Goal: Browse casually

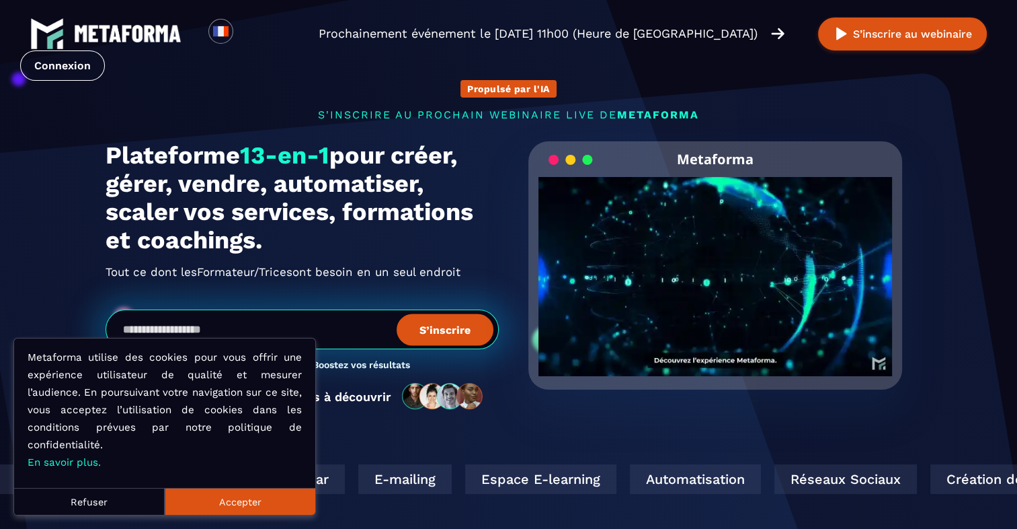
drag, startPoint x: 237, startPoint y: 498, endPoint x: 247, endPoint y: 485, distance: 17.2
click at [237, 498] on button "Accepter" at bounding box center [240, 501] width 151 height 27
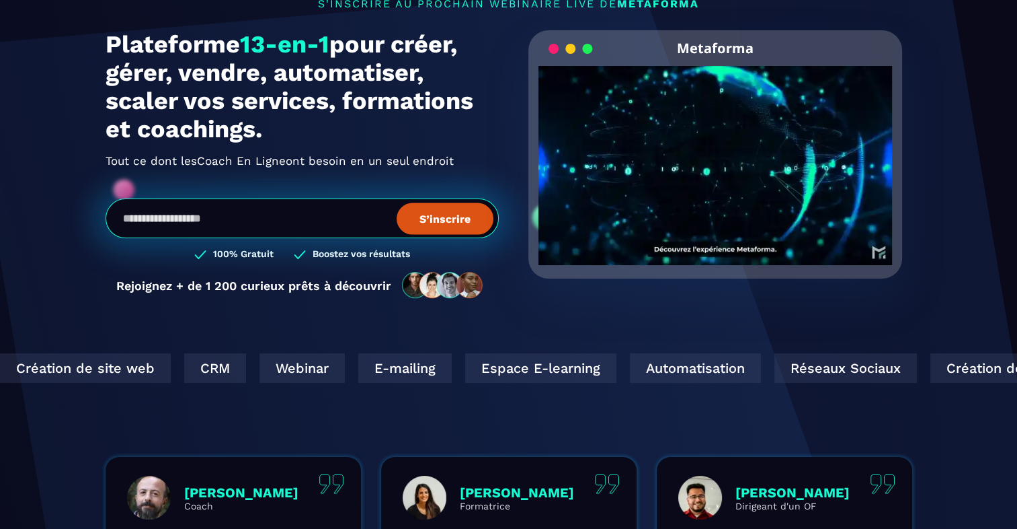
scroll to position [134, 0]
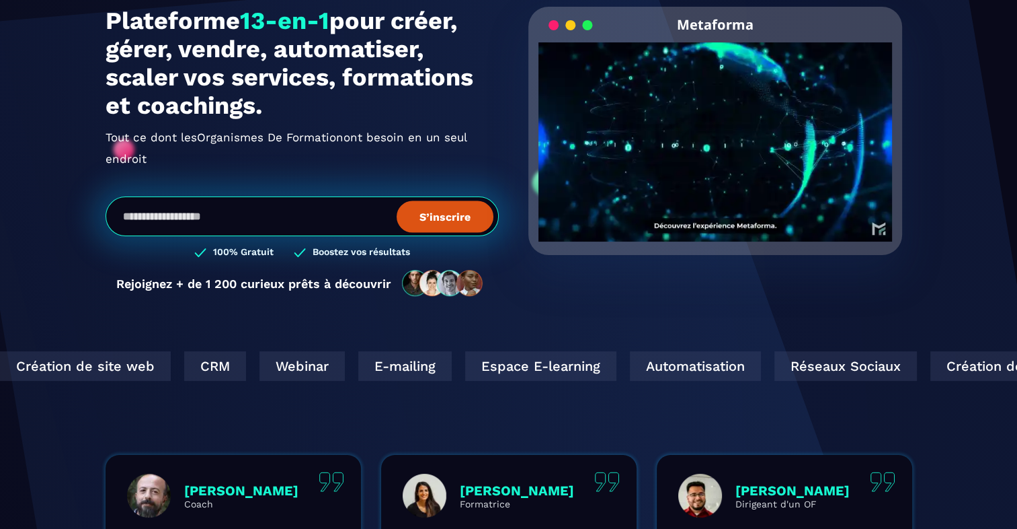
click at [713, 136] on video "Your browser does not support the video tag." at bounding box center [716, 130] width 354 height 177
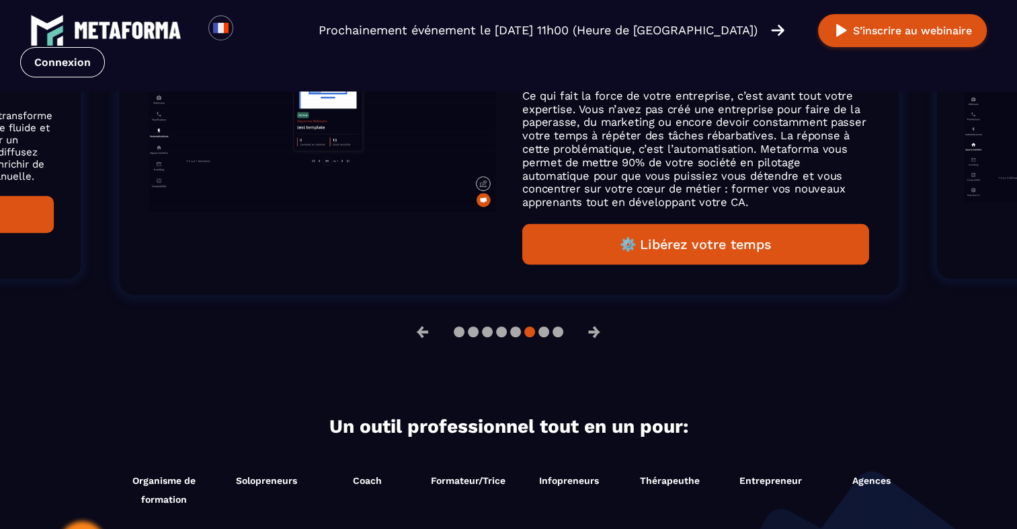
scroll to position [1076, 0]
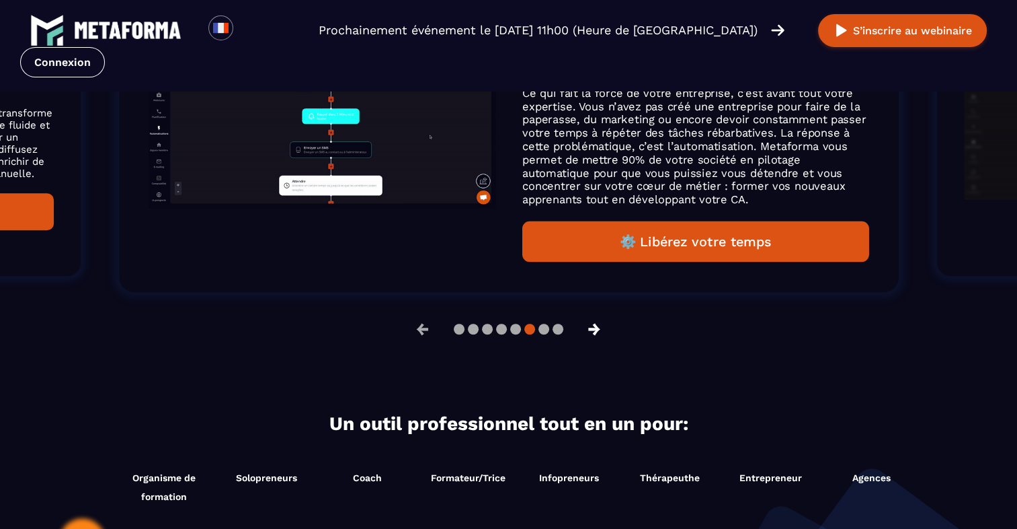
click at [602, 331] on button "→" at bounding box center [594, 329] width 35 height 32
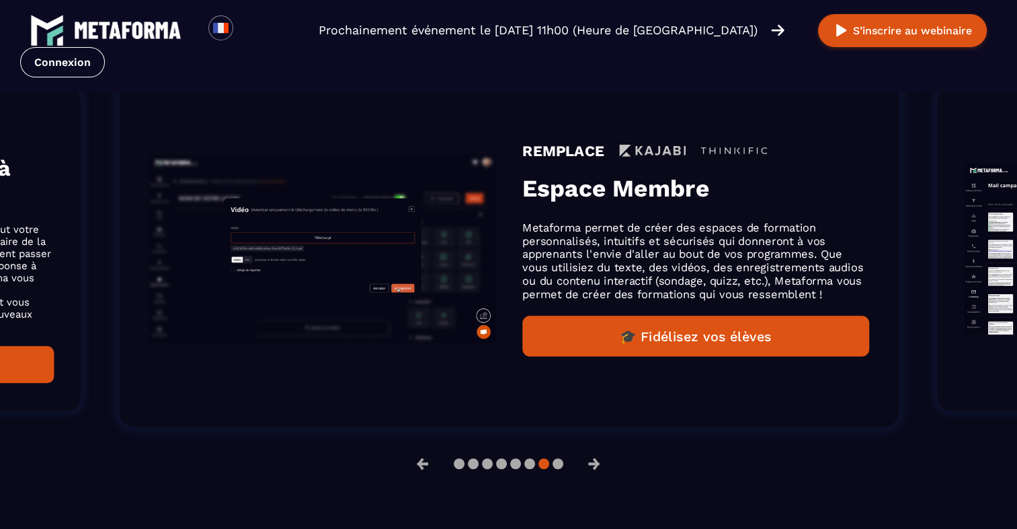
scroll to position [941, 0]
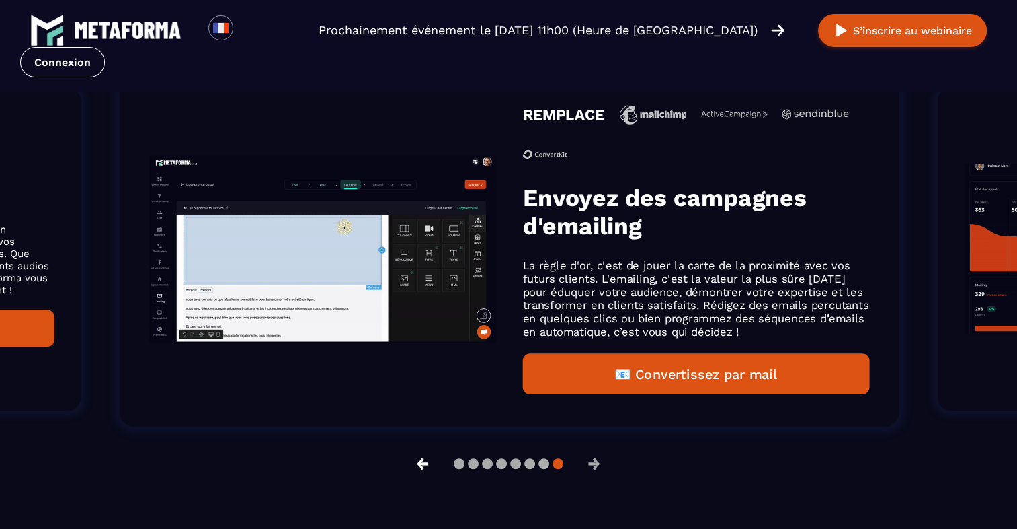
click at [420, 463] on button "←" at bounding box center [422, 463] width 35 height 32
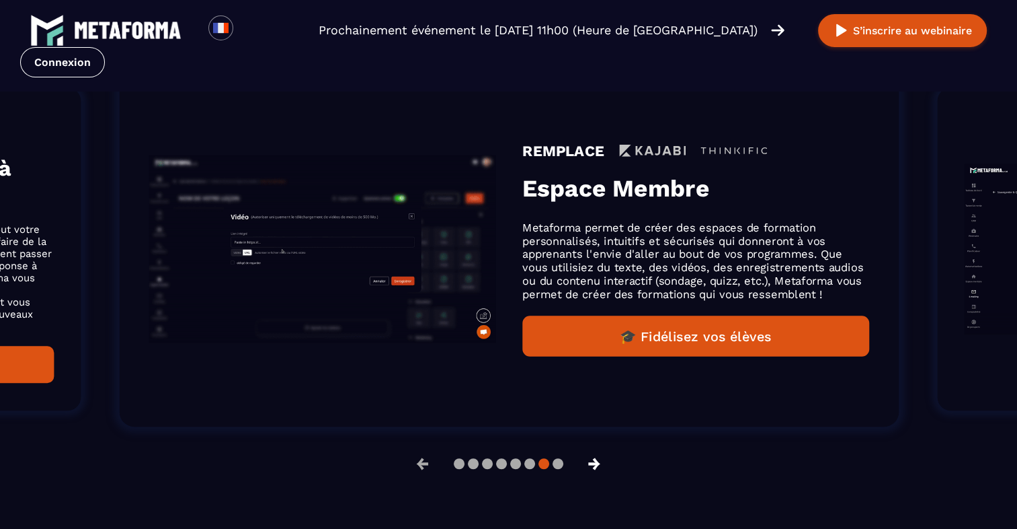
click at [605, 462] on button "→" at bounding box center [594, 463] width 35 height 32
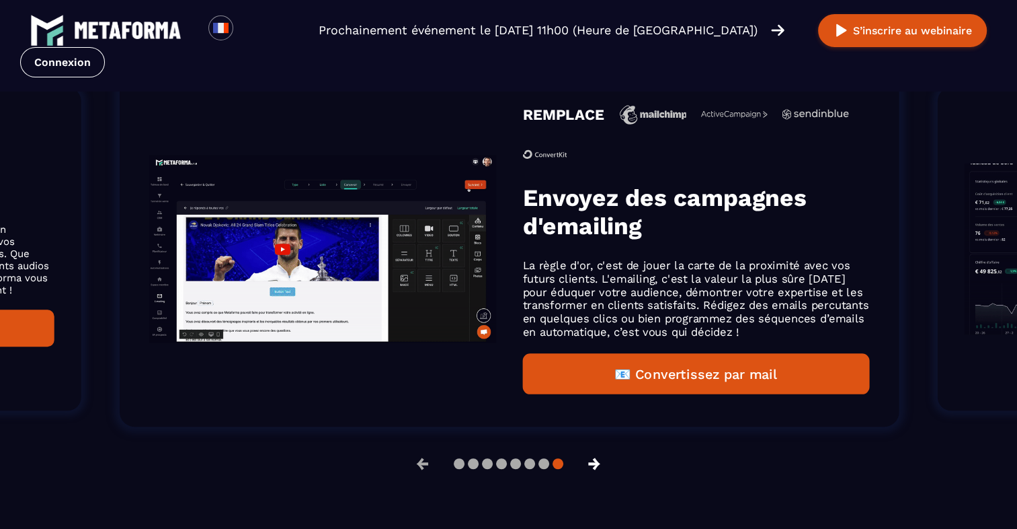
click at [605, 462] on button "→" at bounding box center [594, 463] width 35 height 32
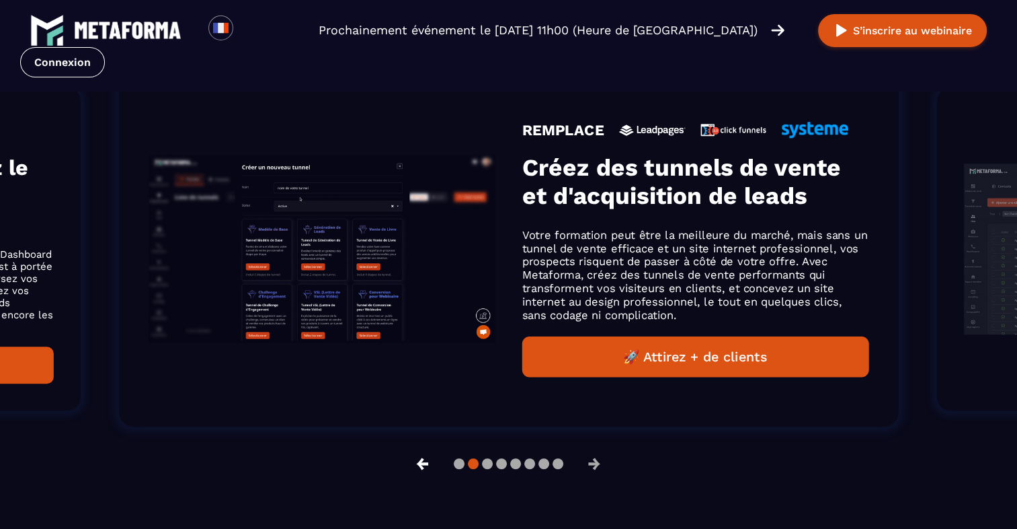
click at [422, 461] on button "←" at bounding box center [422, 463] width 35 height 32
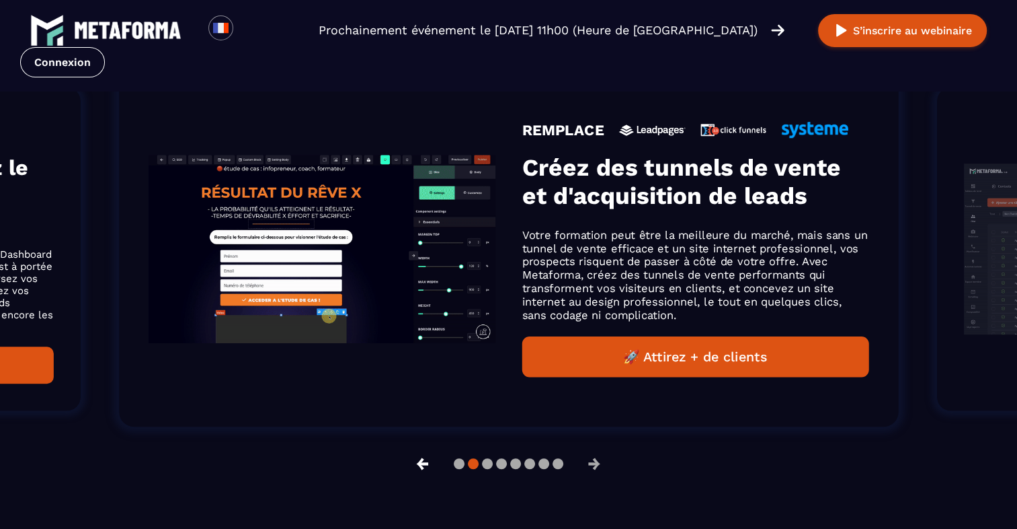
click at [422, 461] on button "←" at bounding box center [422, 463] width 35 height 32
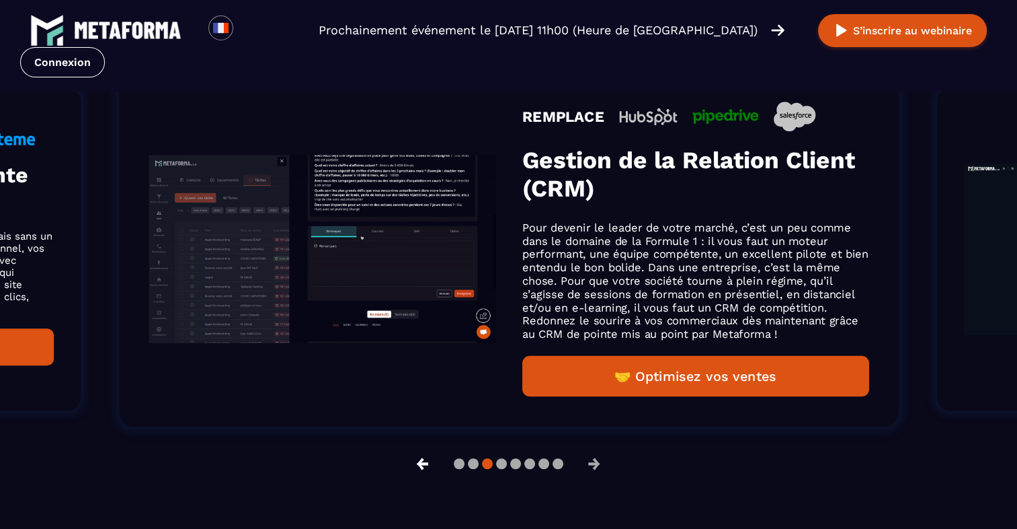
click at [422, 460] on button "←" at bounding box center [422, 463] width 35 height 32
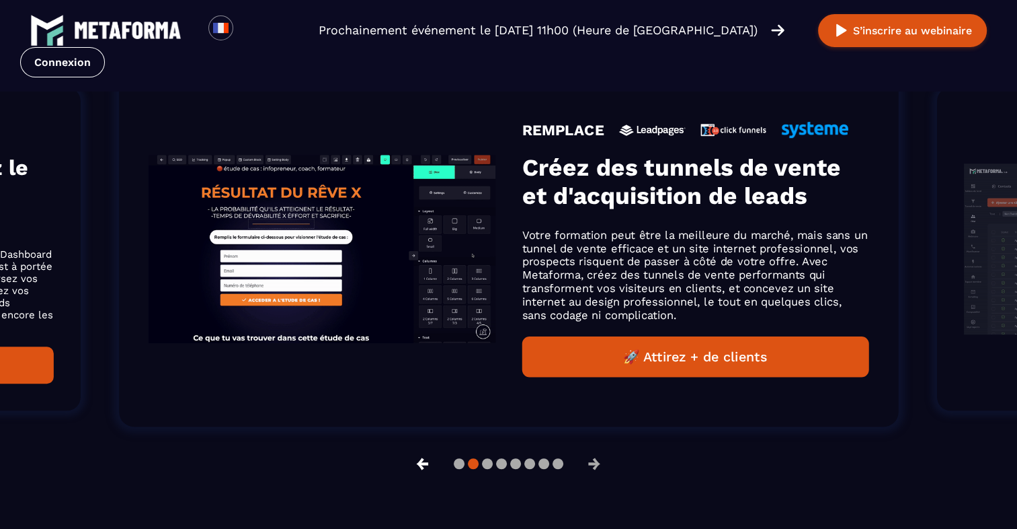
scroll to position [963, 0]
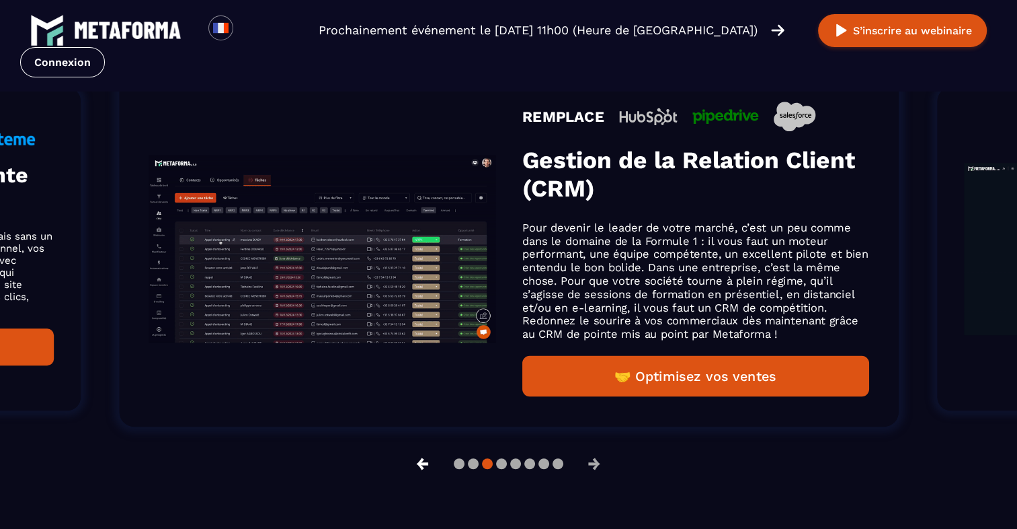
click at [422, 460] on button "←" at bounding box center [422, 463] width 35 height 32
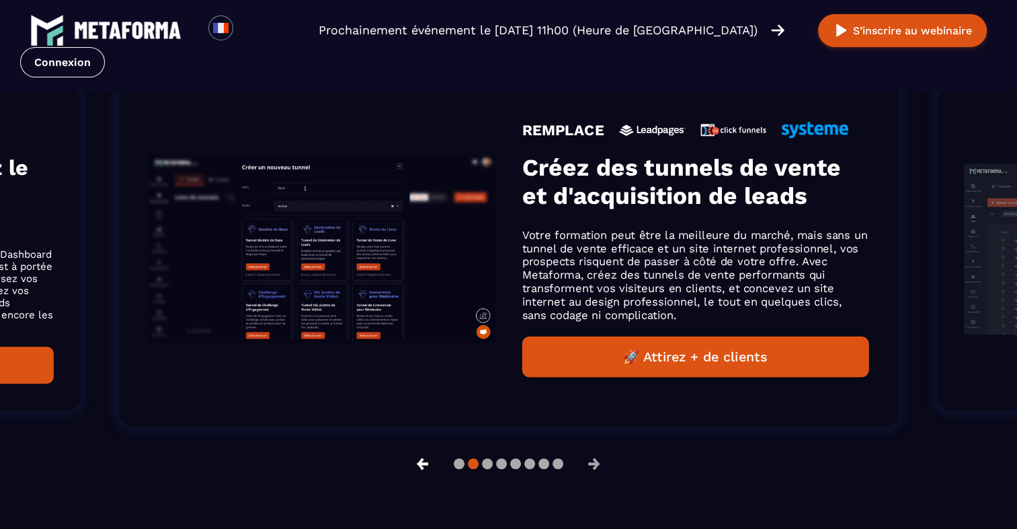
scroll to position [941, 0]
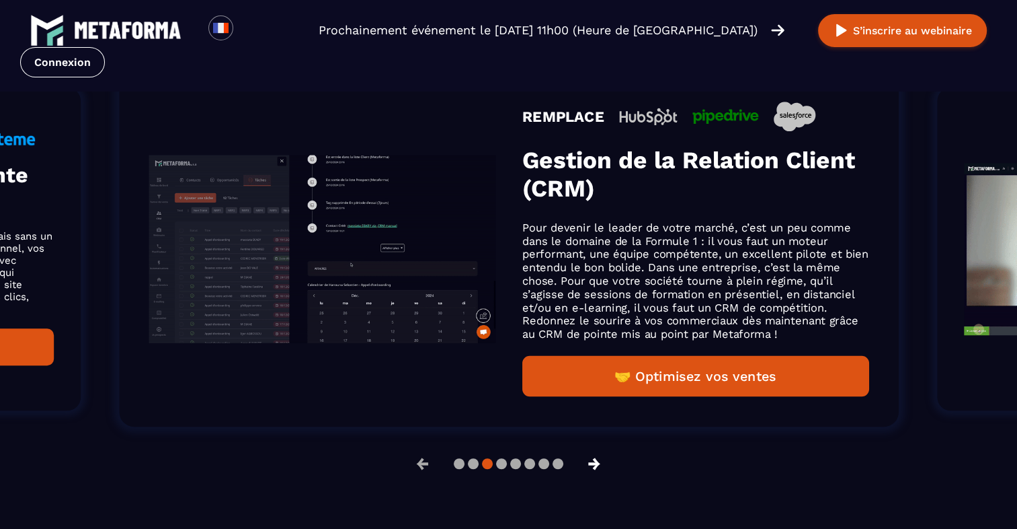
click at [594, 464] on button "→" at bounding box center [594, 463] width 35 height 32
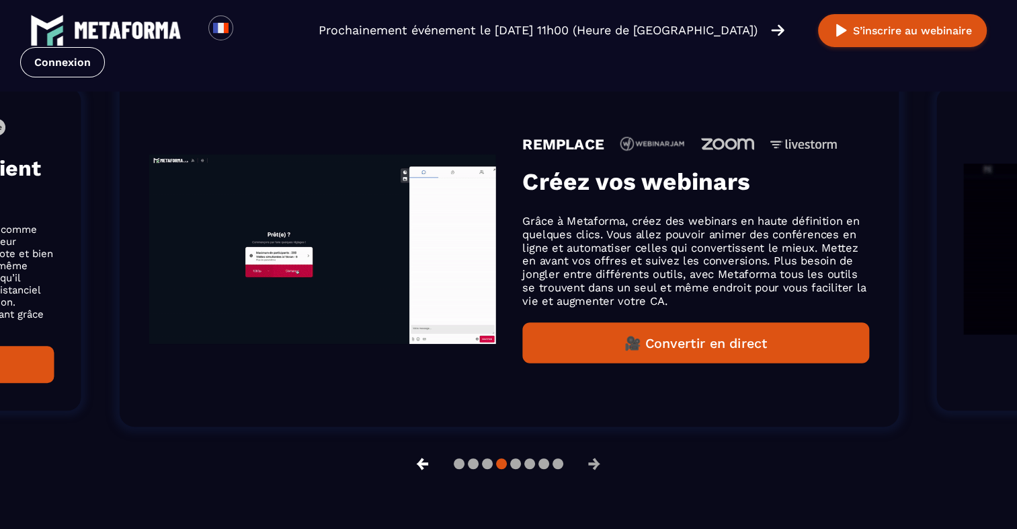
click at [412, 463] on button "←" at bounding box center [422, 463] width 35 height 32
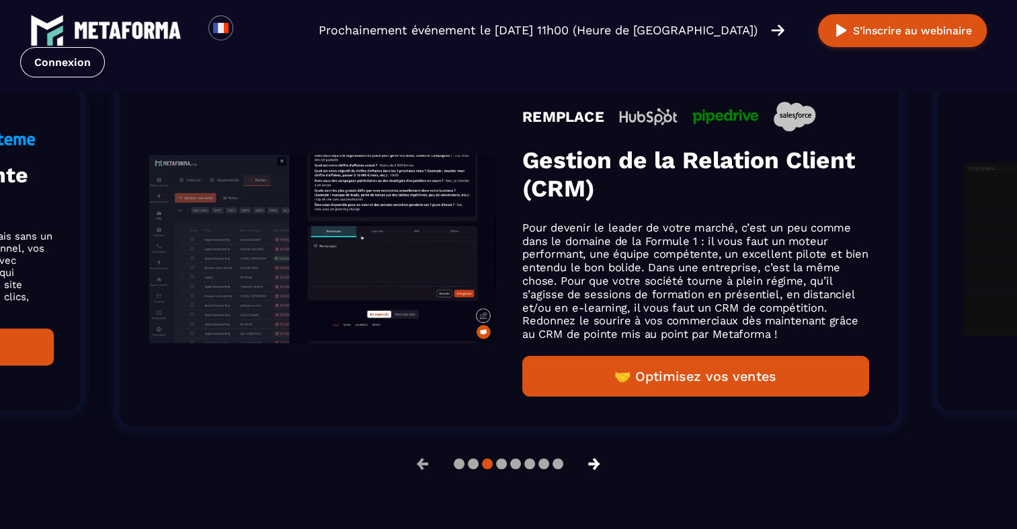
click at [594, 465] on button "→" at bounding box center [594, 463] width 35 height 32
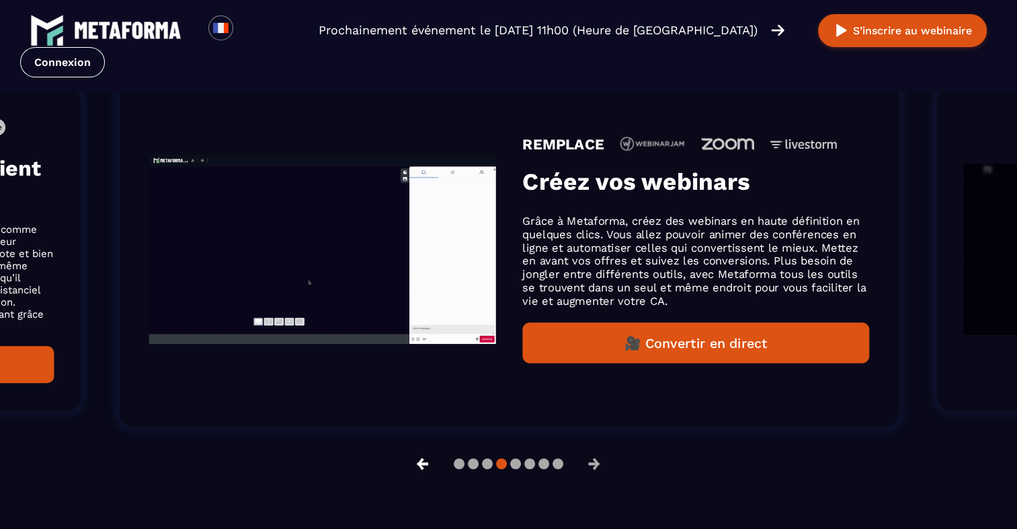
click at [417, 461] on button "←" at bounding box center [422, 463] width 35 height 32
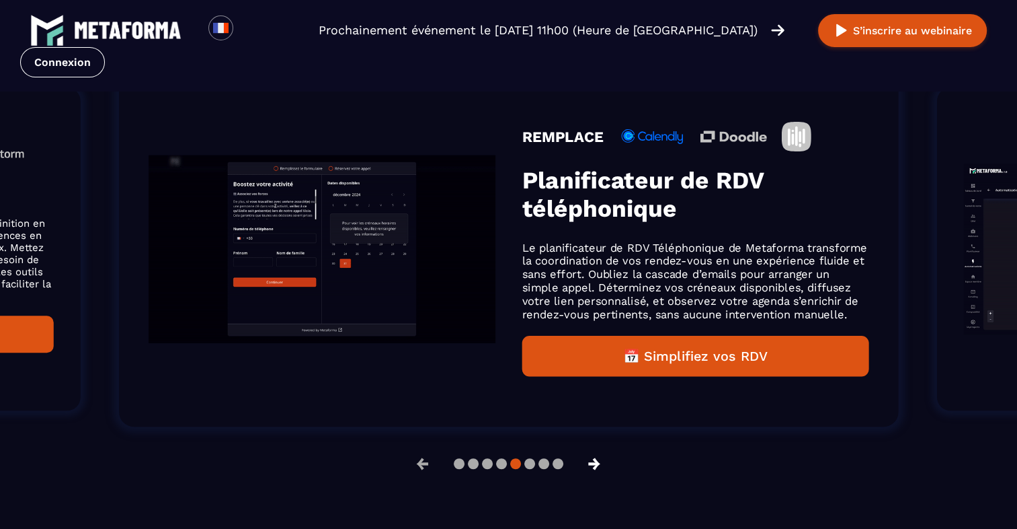
click at [603, 466] on button "→" at bounding box center [594, 463] width 35 height 32
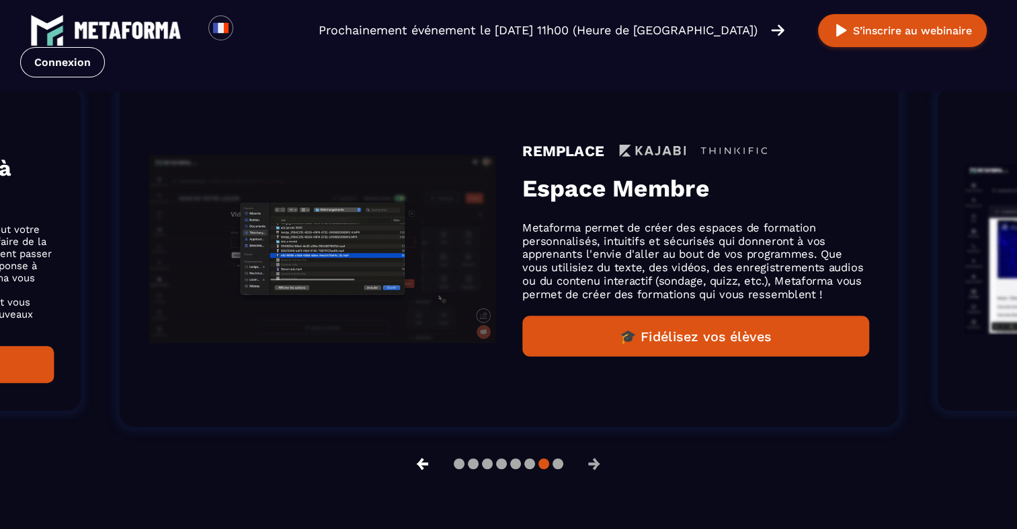
click at [423, 467] on button "←" at bounding box center [422, 463] width 35 height 32
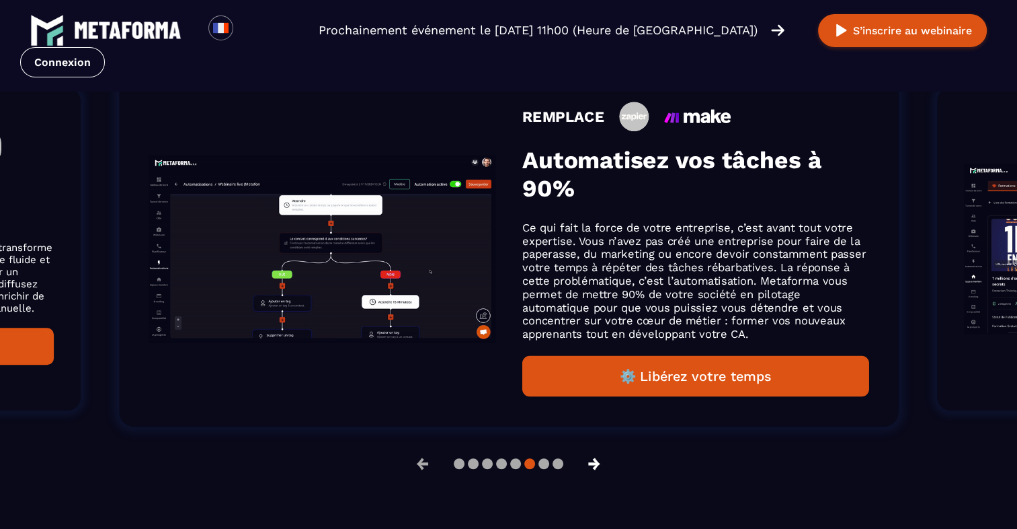
click at [601, 467] on button "→" at bounding box center [594, 463] width 35 height 32
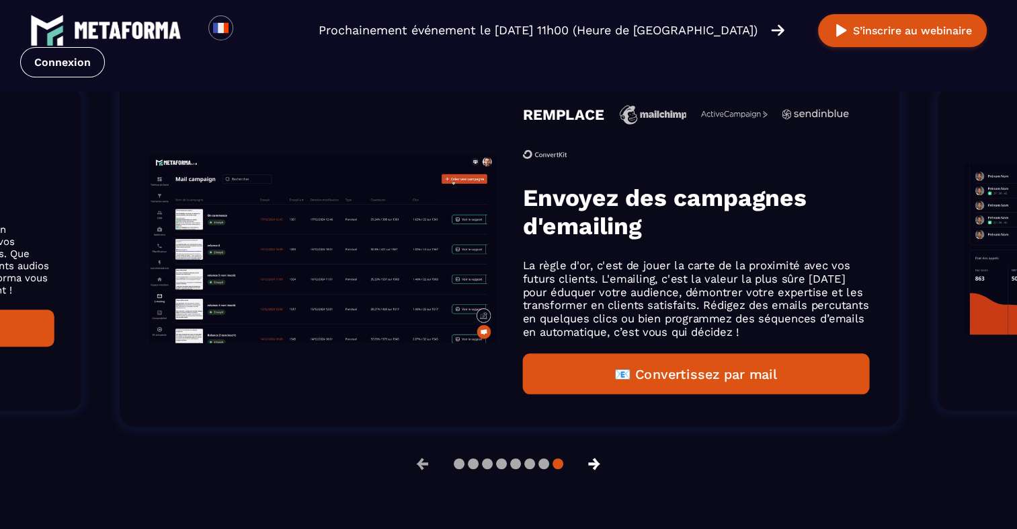
click at [602, 463] on button "→" at bounding box center [594, 463] width 35 height 32
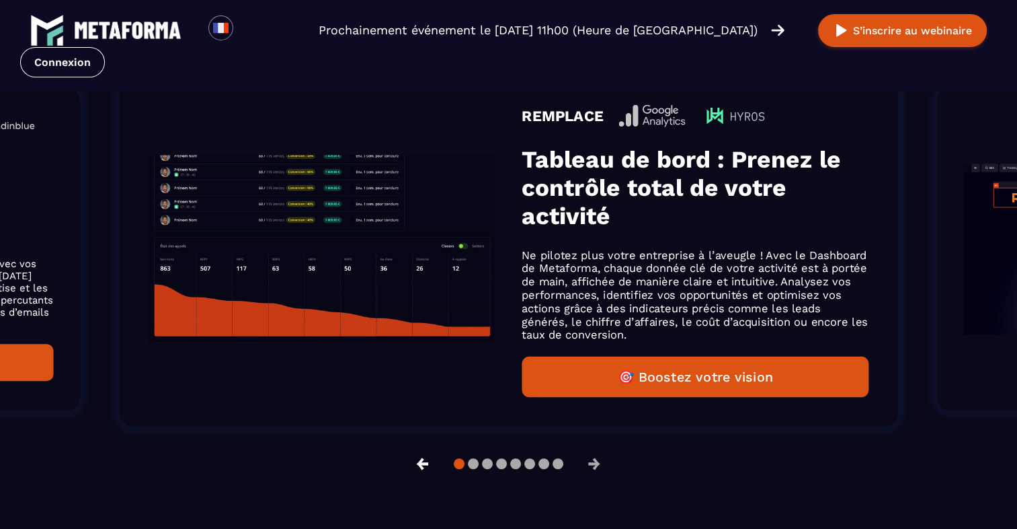
click at [420, 467] on button "←" at bounding box center [422, 463] width 35 height 32
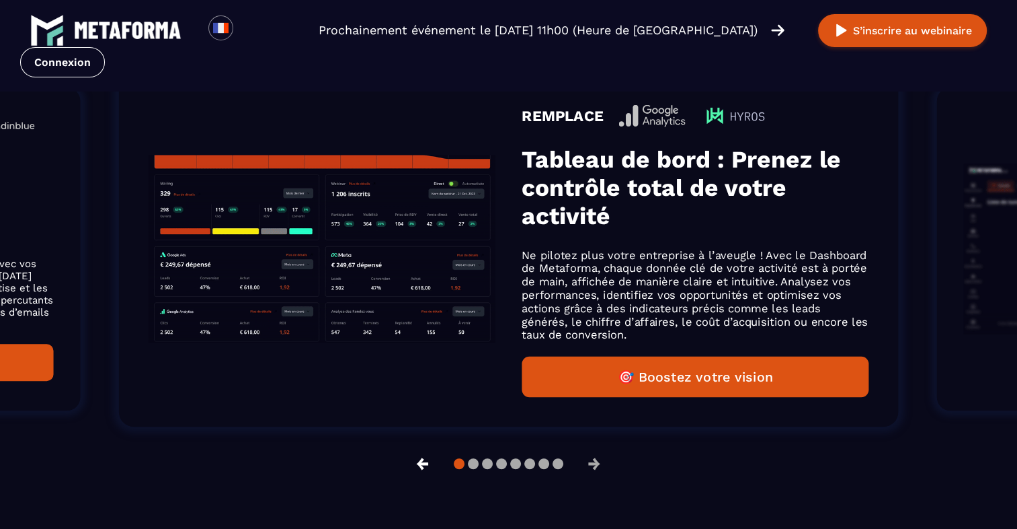
click at [419, 467] on button "←" at bounding box center [422, 463] width 35 height 32
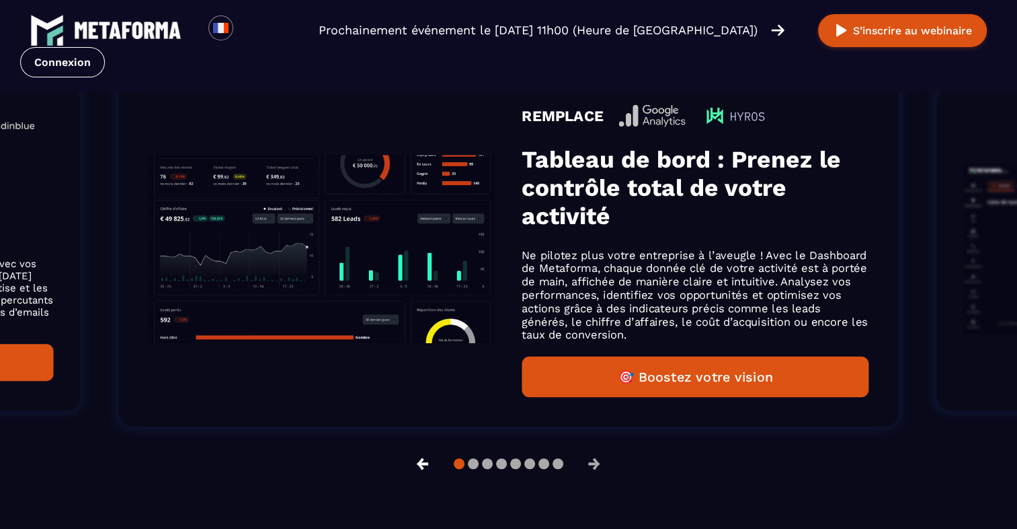
click at [422, 465] on button "←" at bounding box center [422, 463] width 35 height 32
